Goal: Task Accomplishment & Management: Manage account settings

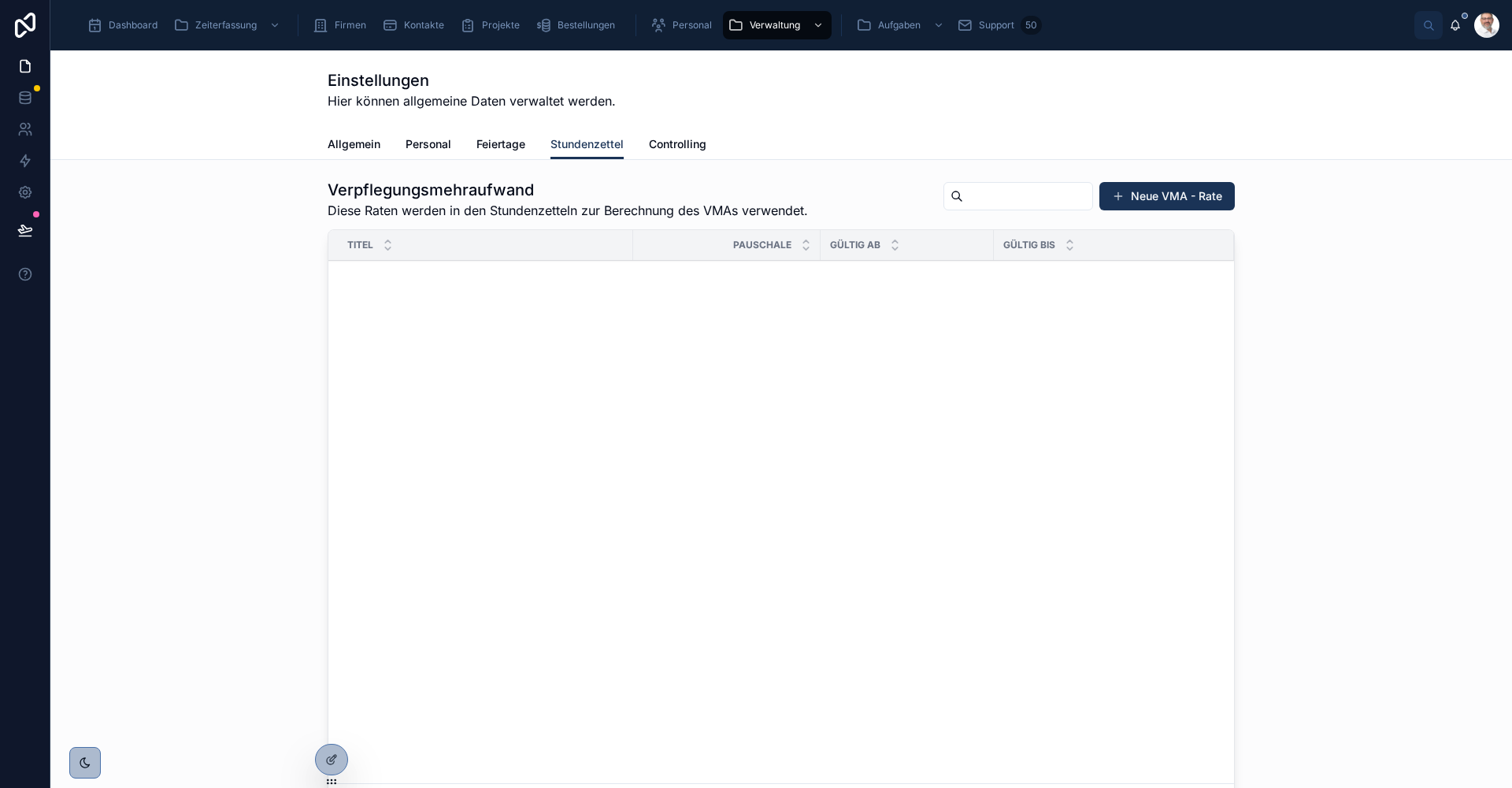
scroll to position [1869, 0]
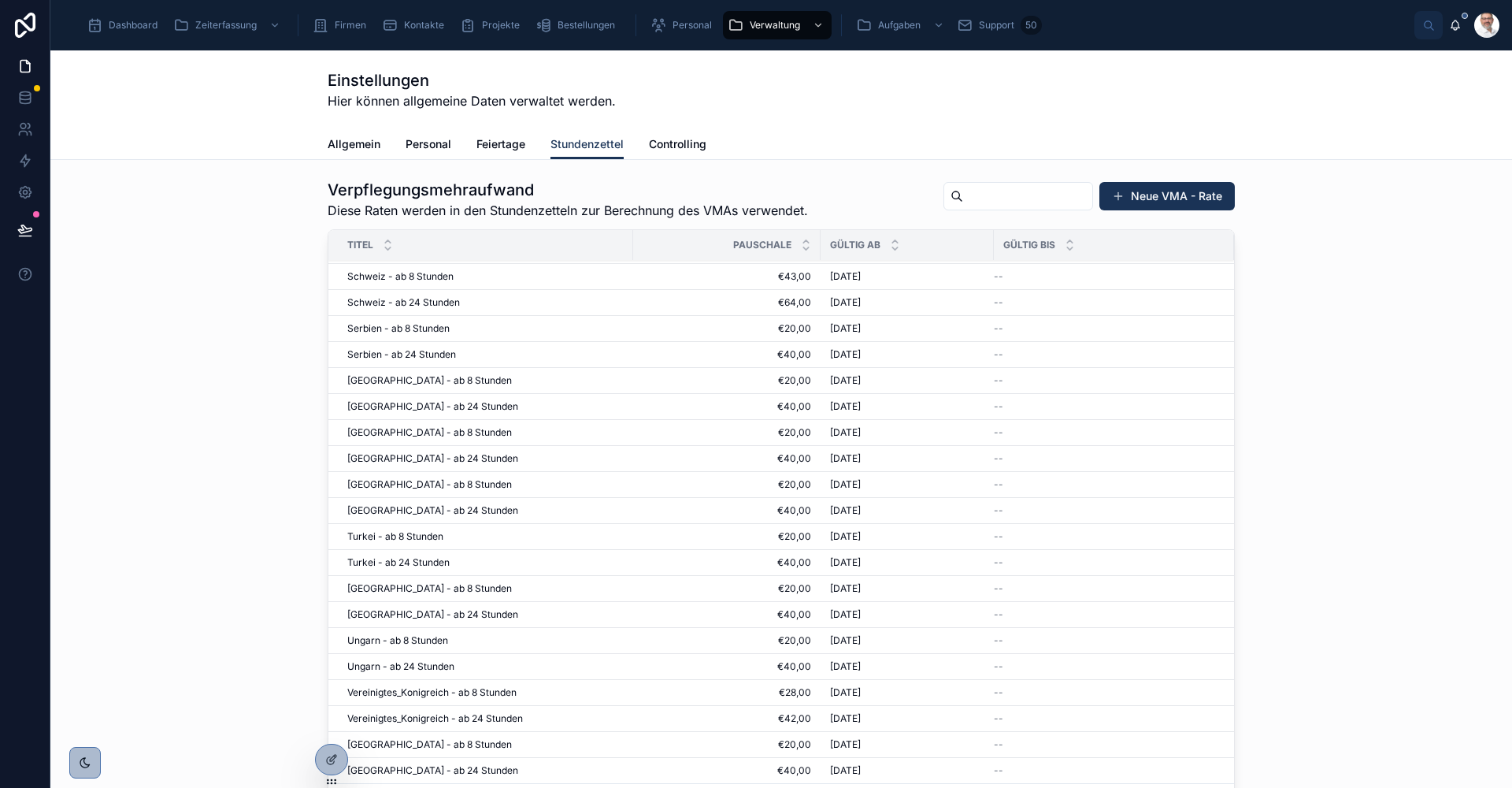
click at [125, 29] on span "Dashboard" at bounding box center [132, 25] width 48 height 12
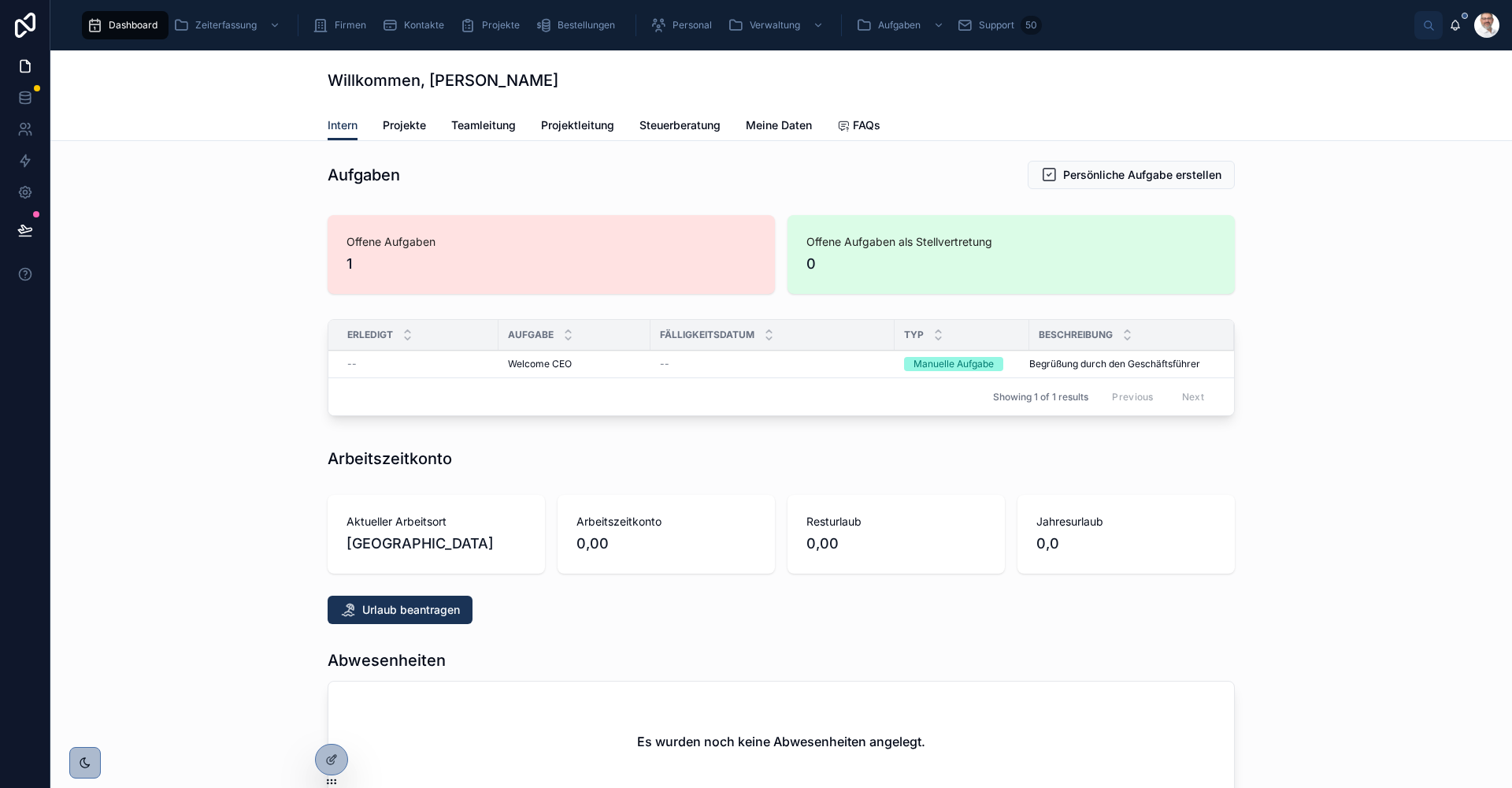
click at [489, 125] on span "Teamleitung" at bounding box center [483, 125] width 65 height 16
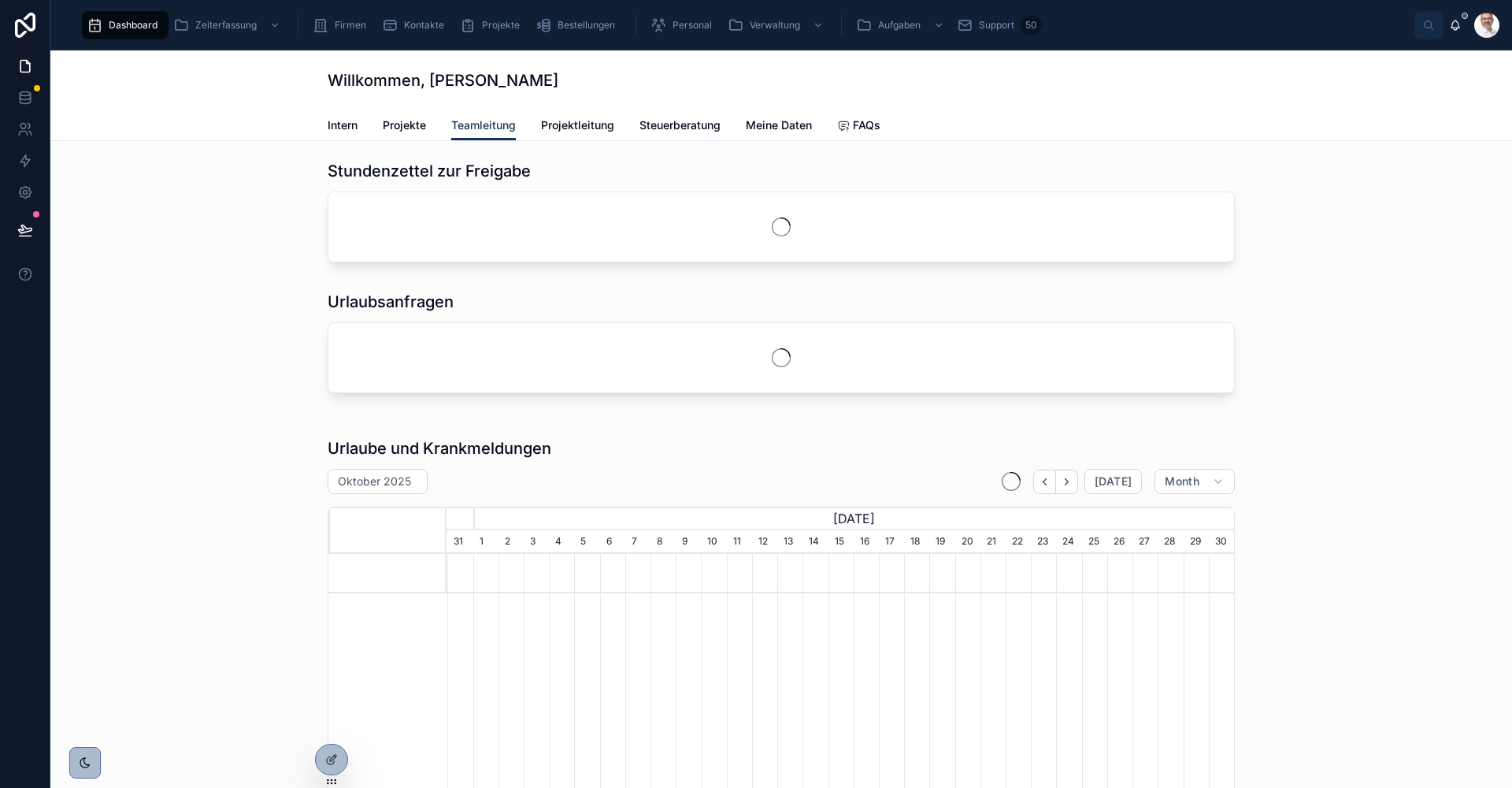
scroll to position [0, 788]
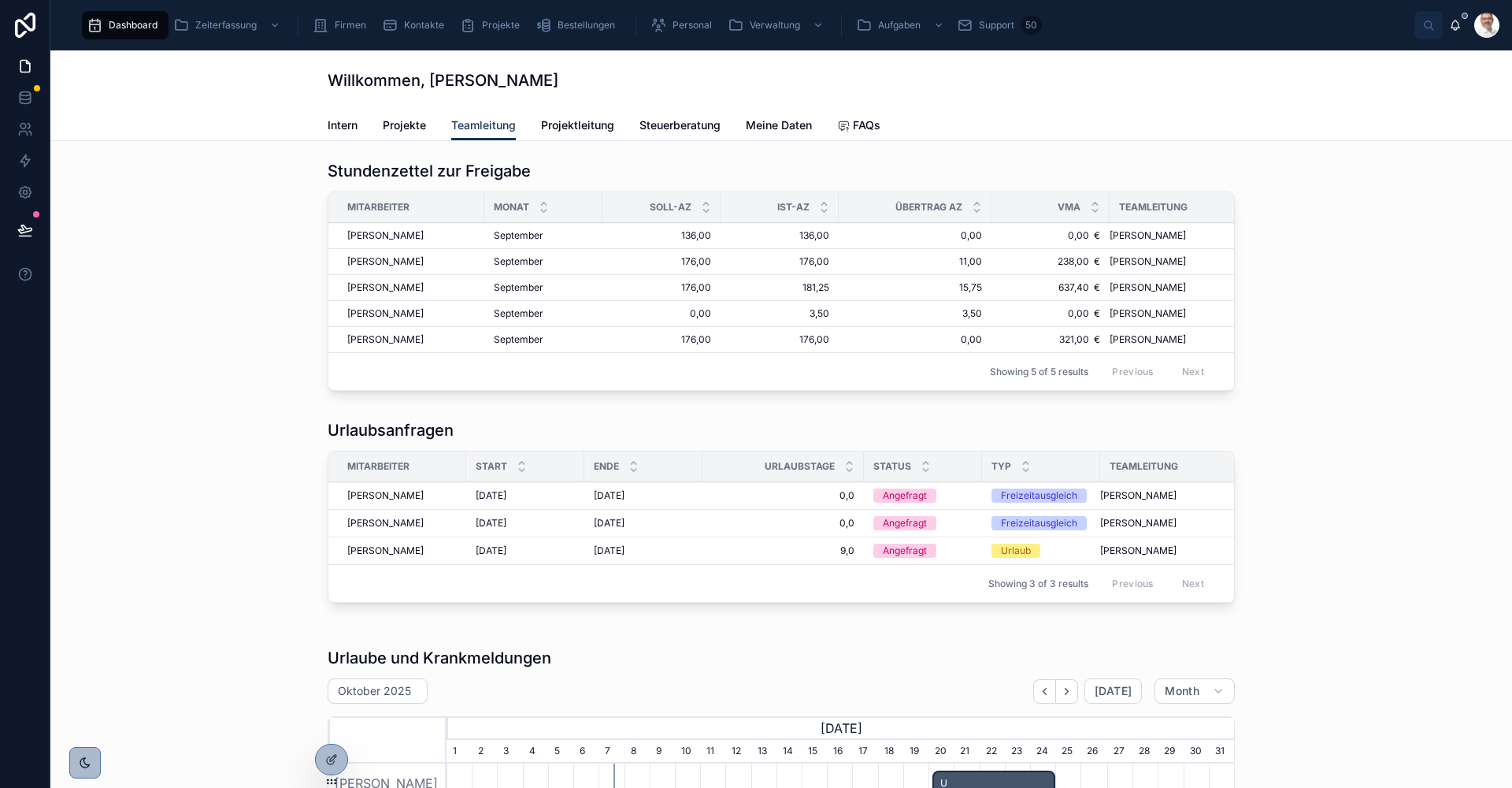
click at [0, 0] on span "Genehmigen" at bounding box center [0, 0] width 0 height 0
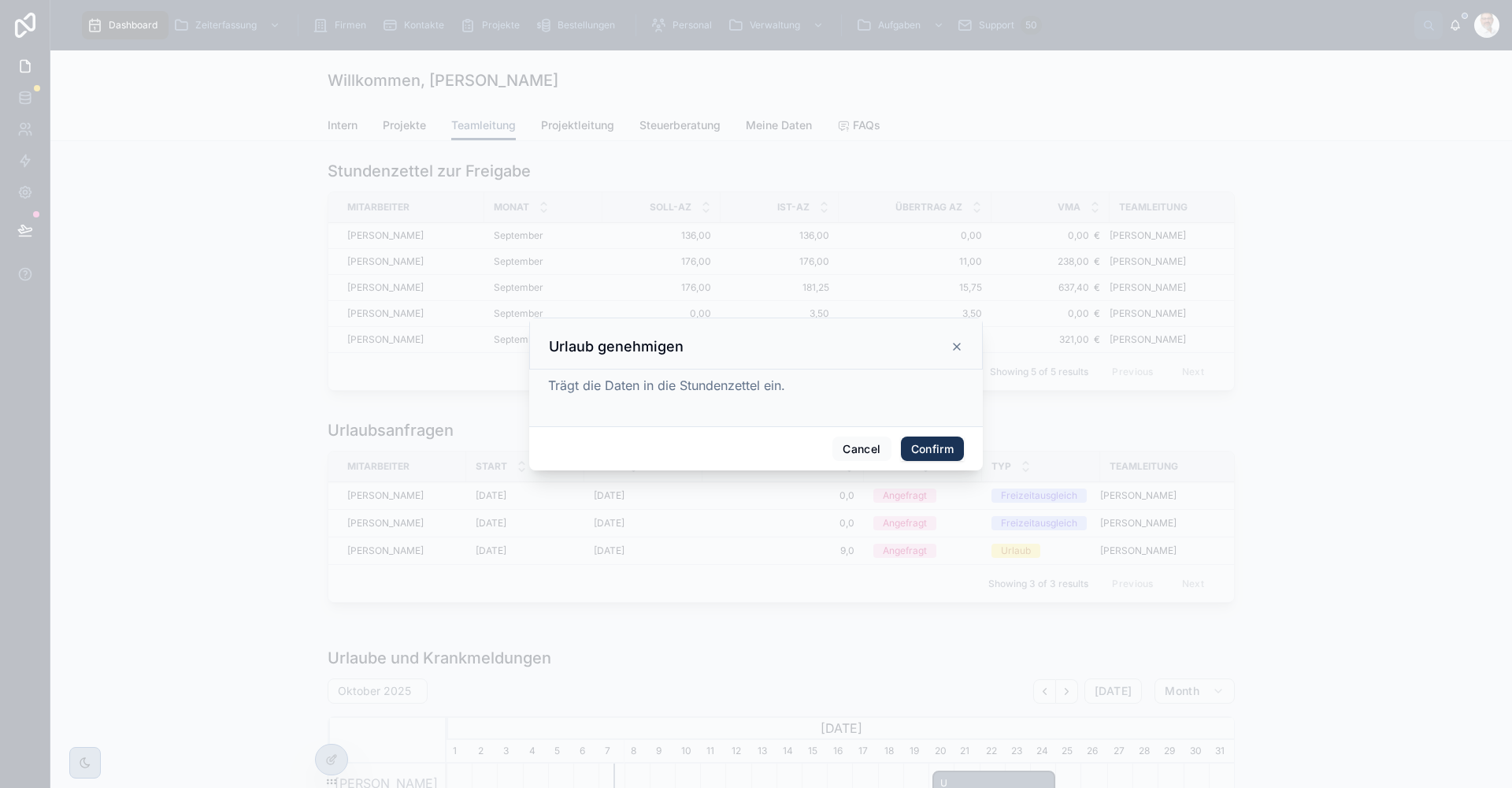
click at [926, 451] on button "Confirm" at bounding box center [932, 449] width 63 height 25
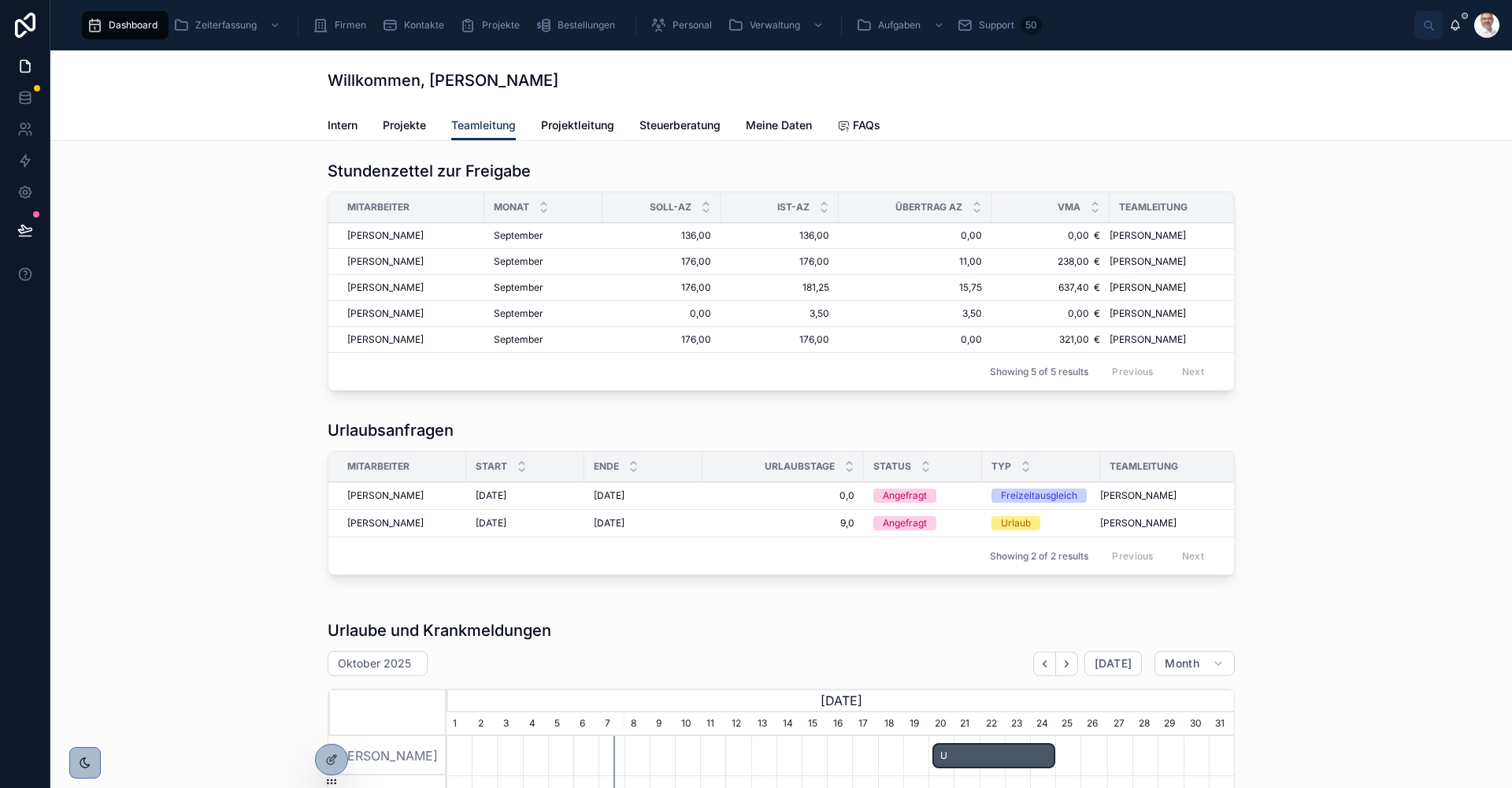
click at [0, 0] on span "Freigeben AZ" at bounding box center [0, 0] width 0 height 0
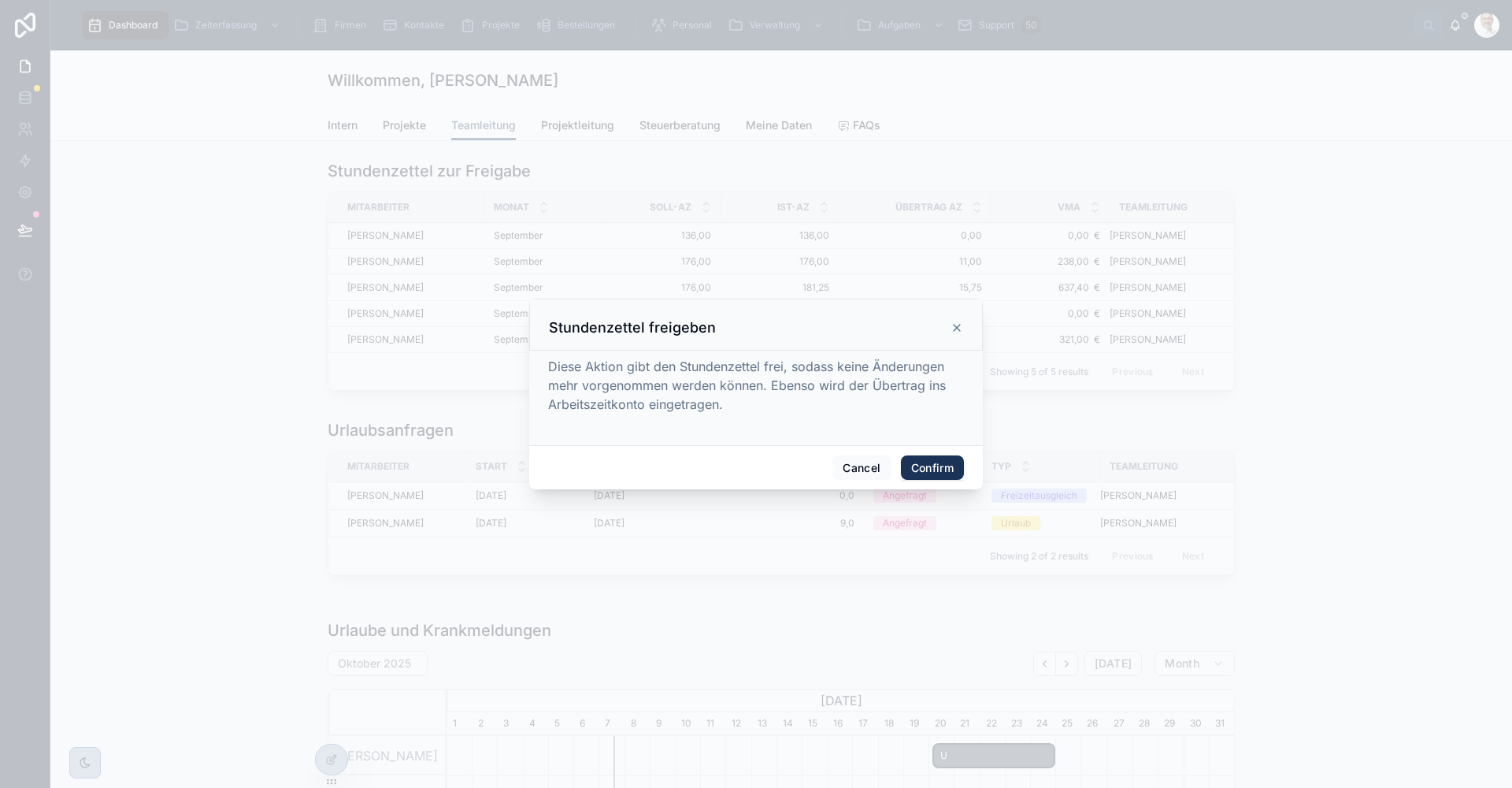
click at [934, 468] on button "Confirm" at bounding box center [932, 468] width 63 height 25
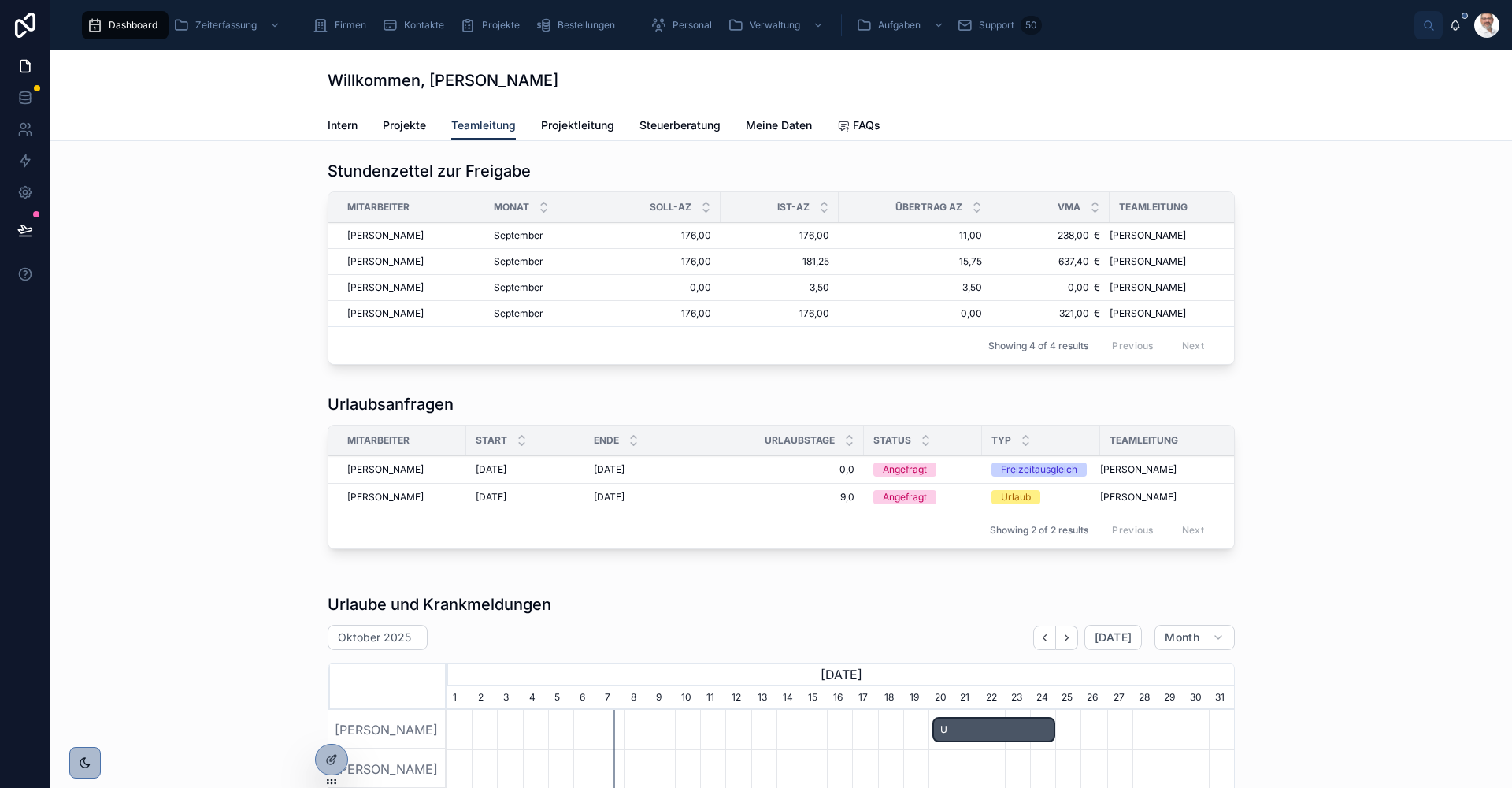
click at [0, 0] on span "Freigeben AZ" at bounding box center [0, 0] width 0 height 0
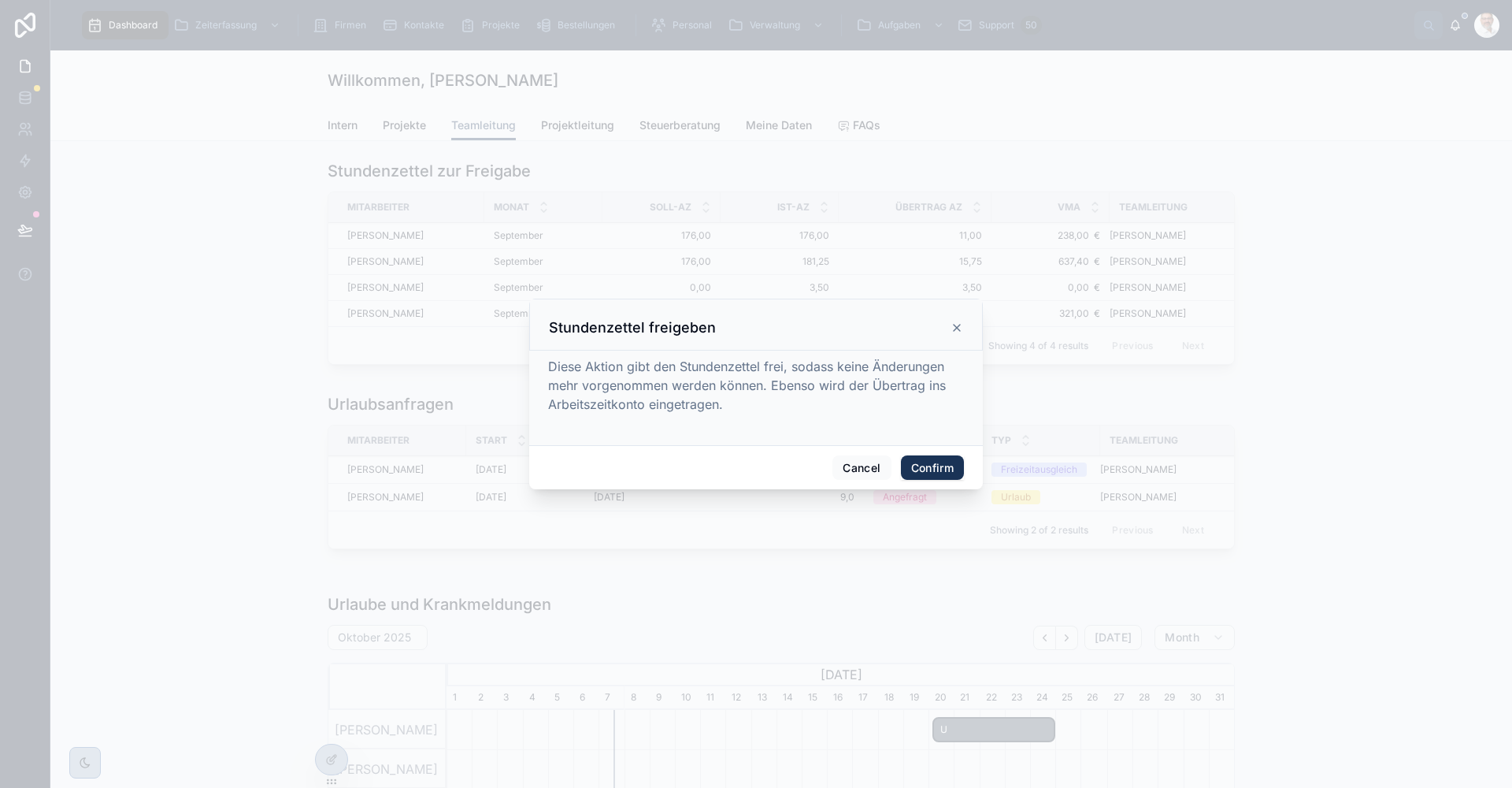
click at [944, 461] on button "Confirm" at bounding box center [932, 468] width 63 height 25
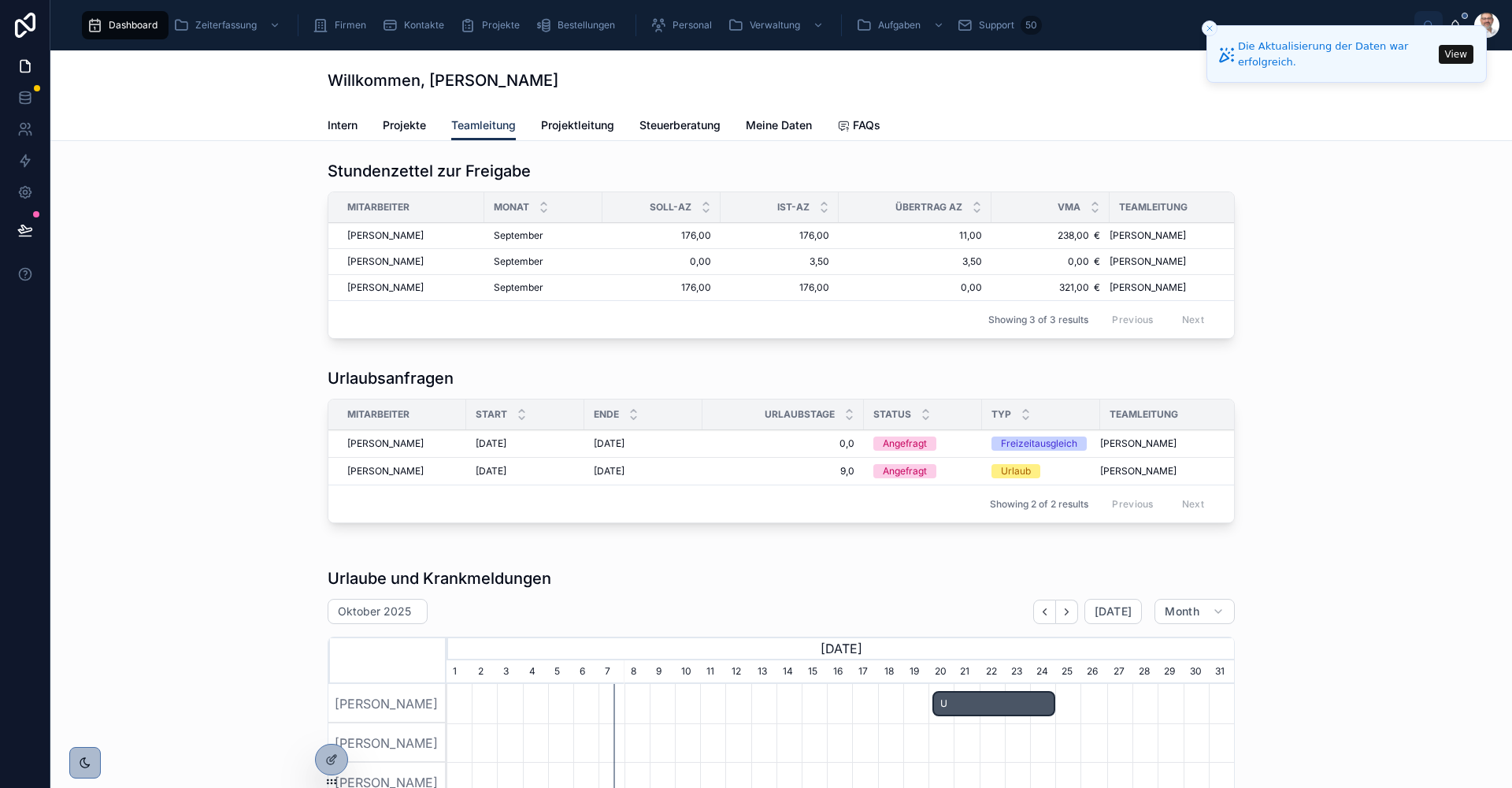
click at [0, 0] on span "Freigeben" at bounding box center [0, 0] width 0 height 0
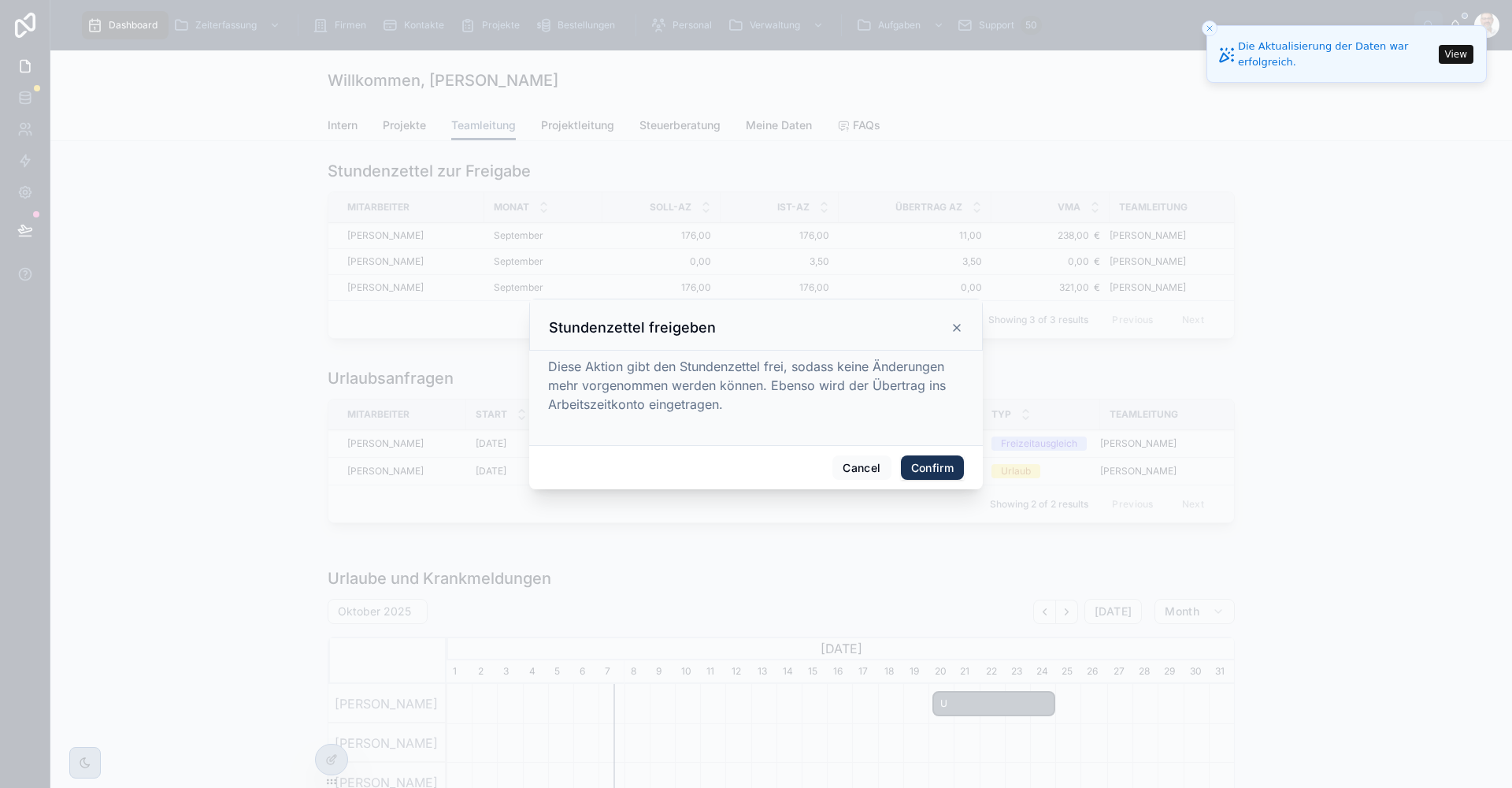
click at [954, 463] on button "Confirm" at bounding box center [932, 468] width 63 height 25
